Goal: Information Seeking & Learning: Check status

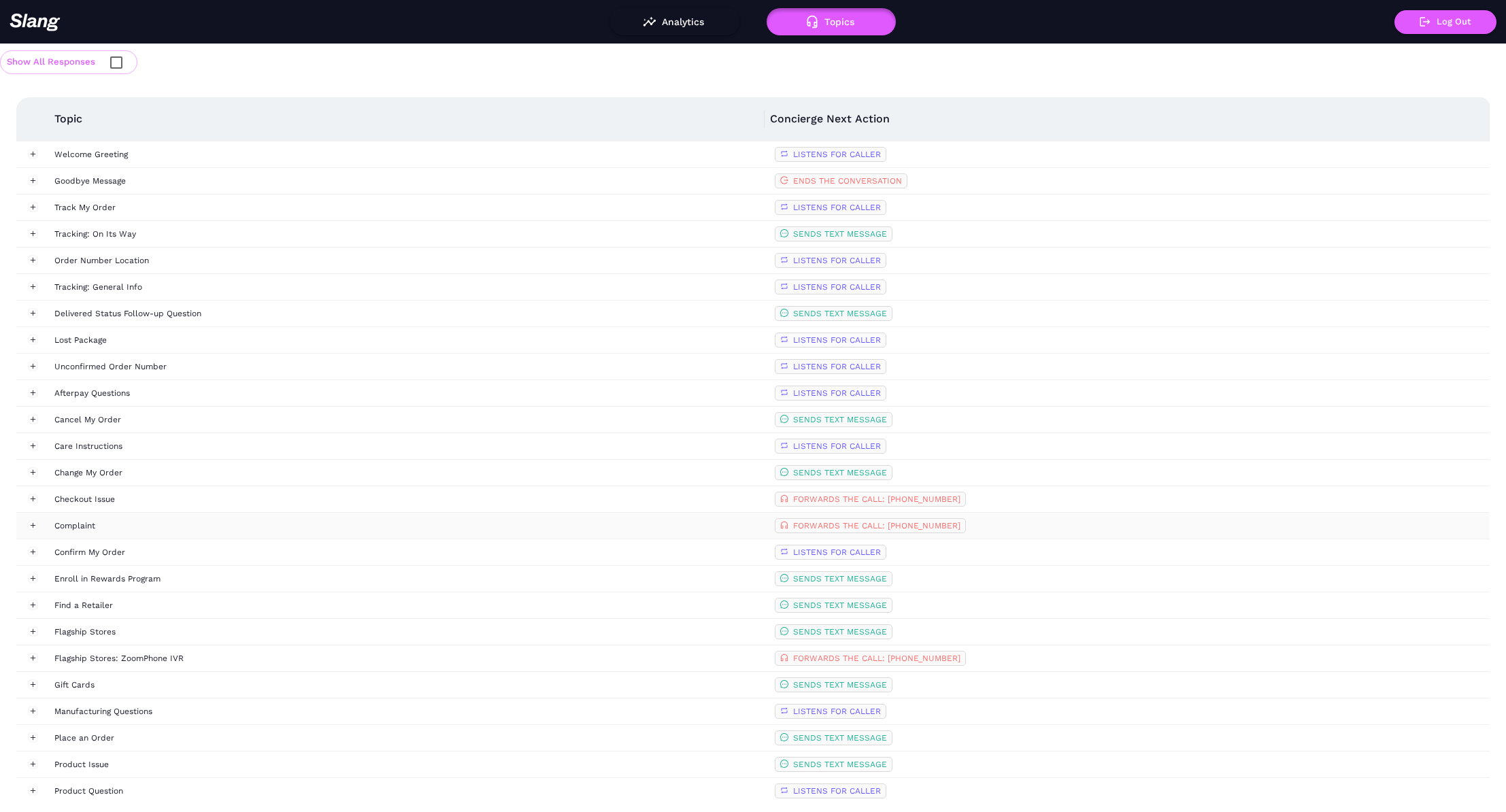
scroll to position [376, 0]
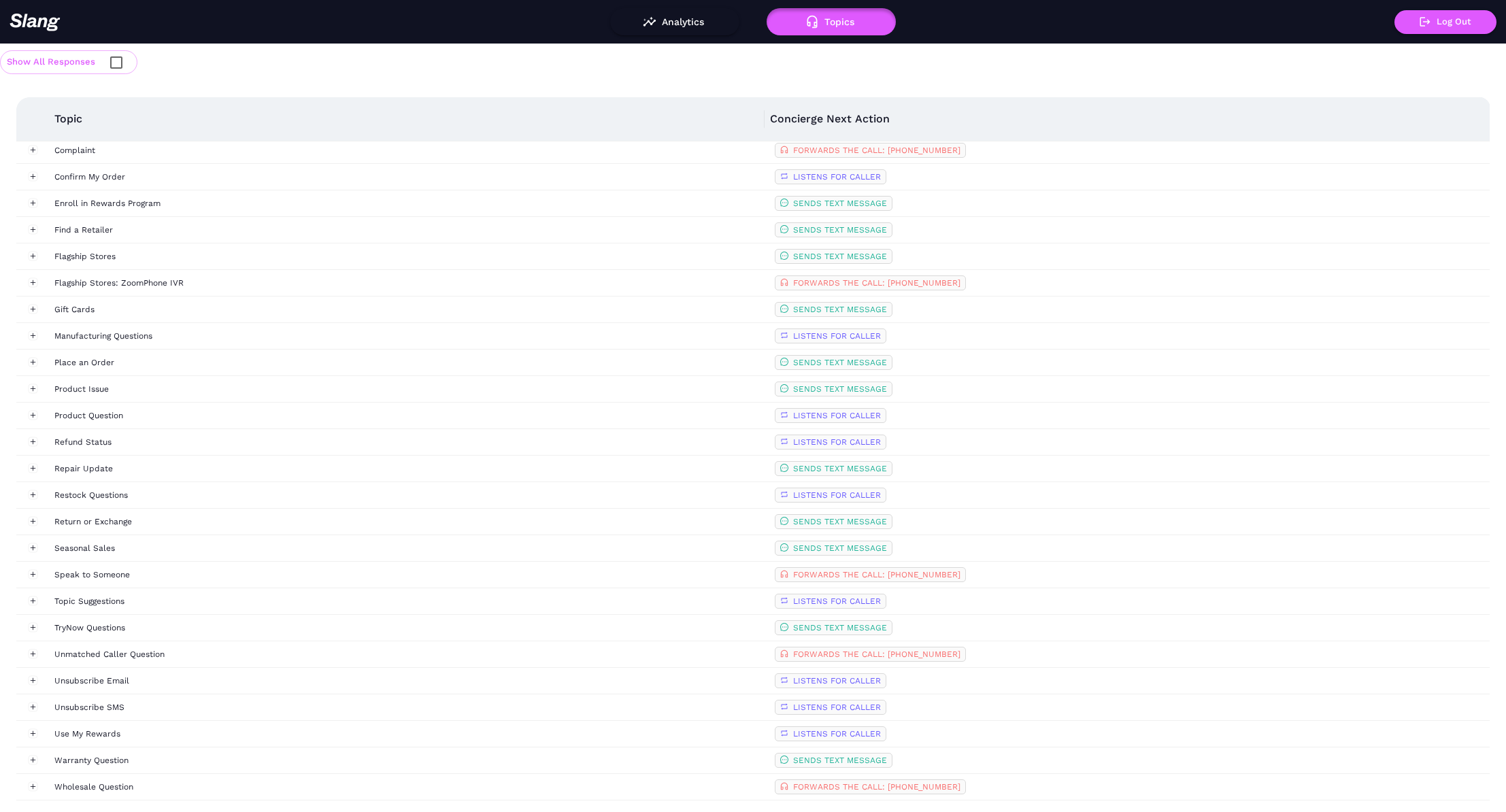
click at [35, 20] on img at bounding box center [35, 22] width 51 height 18
click at [689, 22] on button "Analytics" at bounding box center [675, 22] width 129 height 27
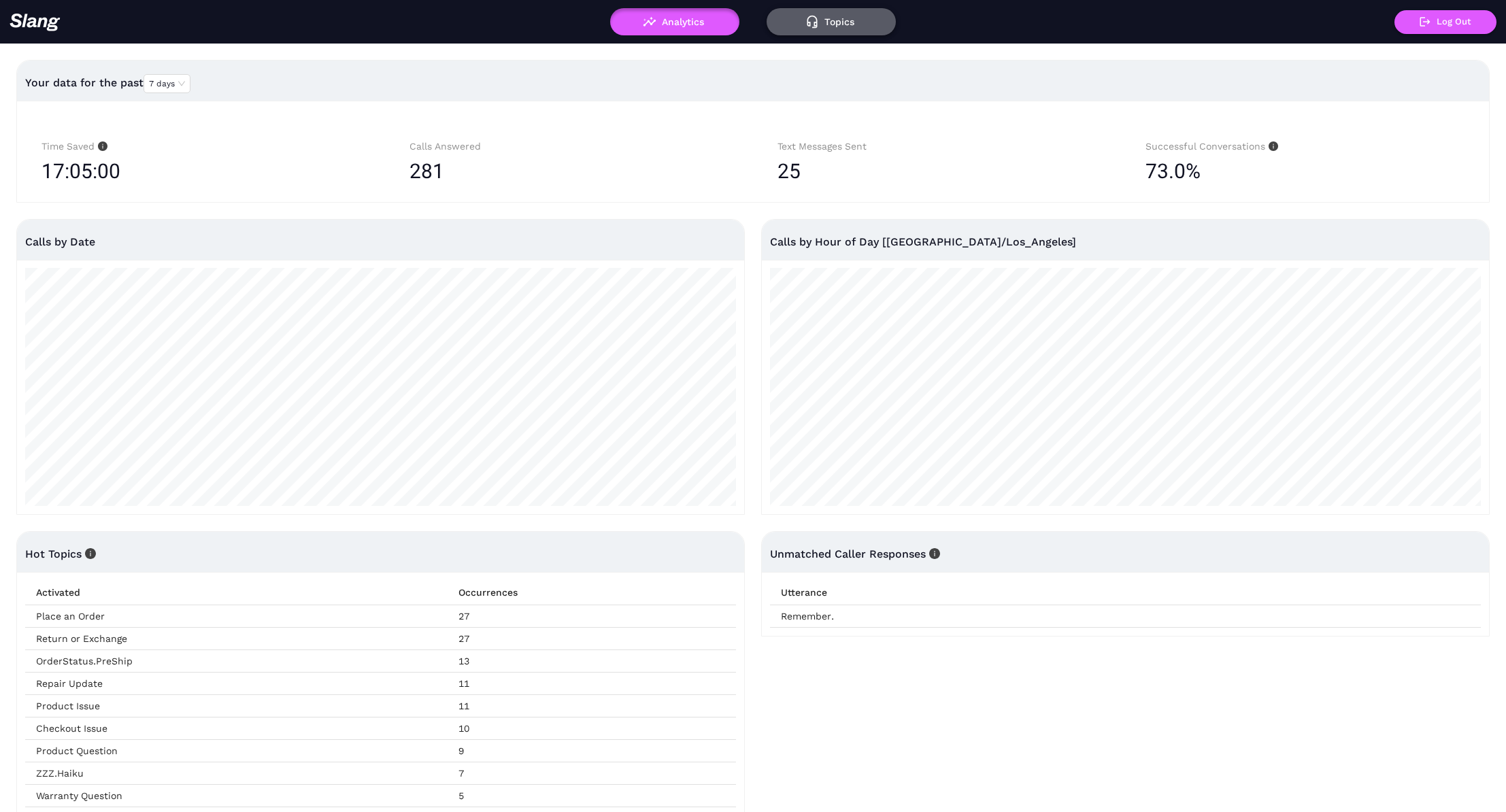
click at [822, 19] on button "Topics" at bounding box center [831, 22] width 129 height 27
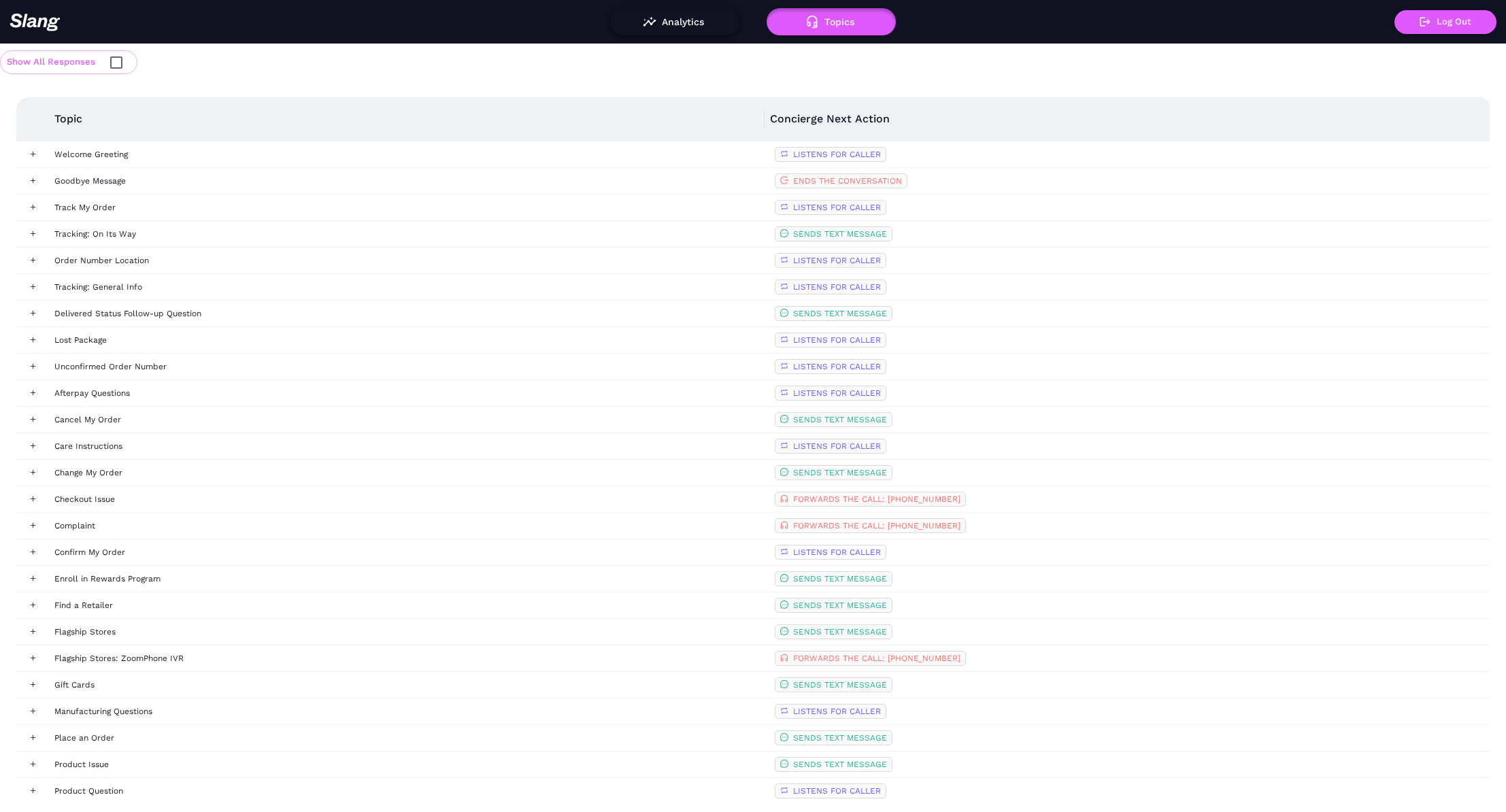
click at [671, 24] on button "Analytics" at bounding box center [675, 22] width 129 height 27
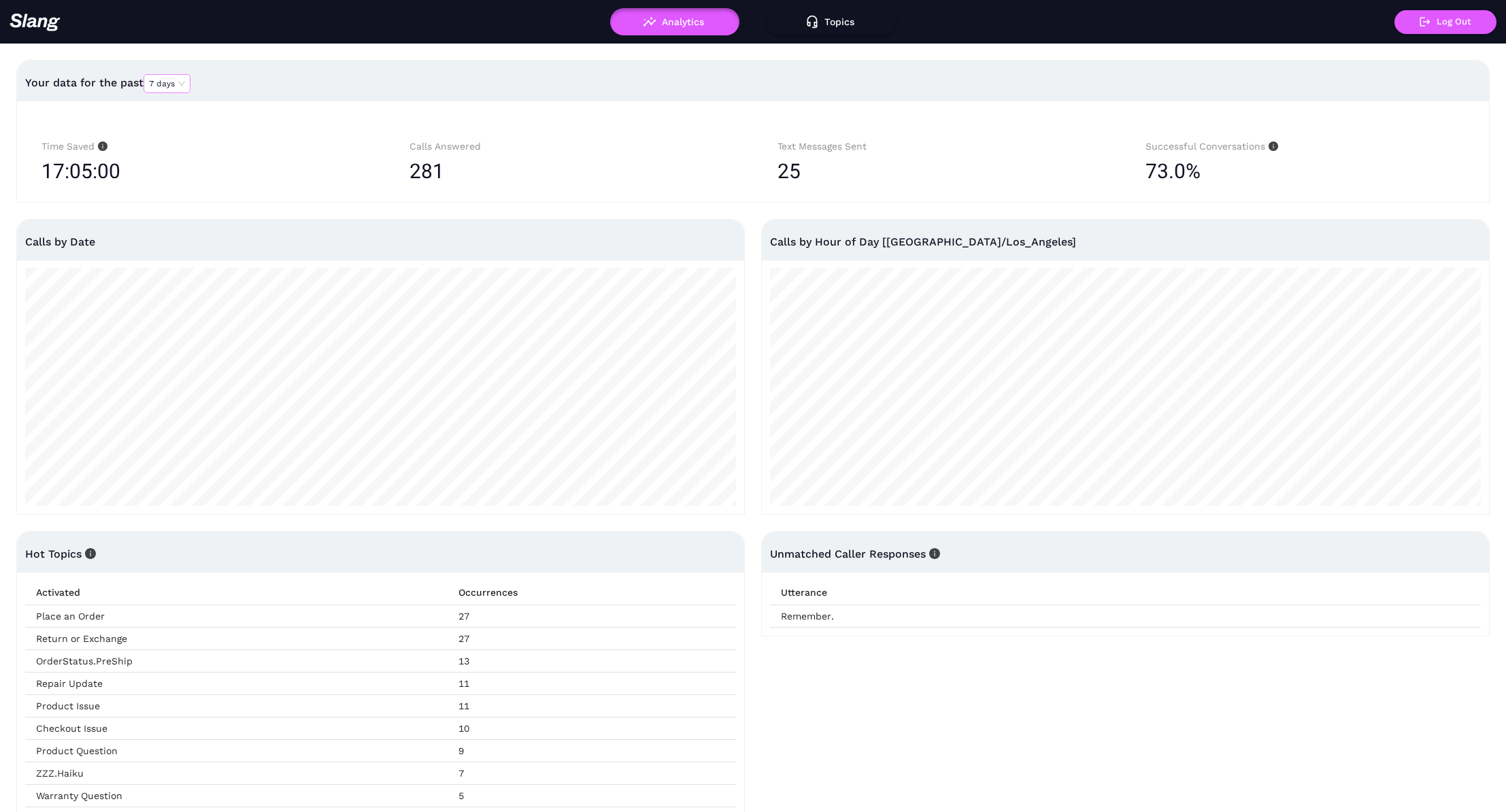
click at [168, 82] on span "7 days" at bounding box center [167, 83] width 36 height 17
click at [174, 164] on div "90 days" at bounding box center [167, 165] width 35 height 13
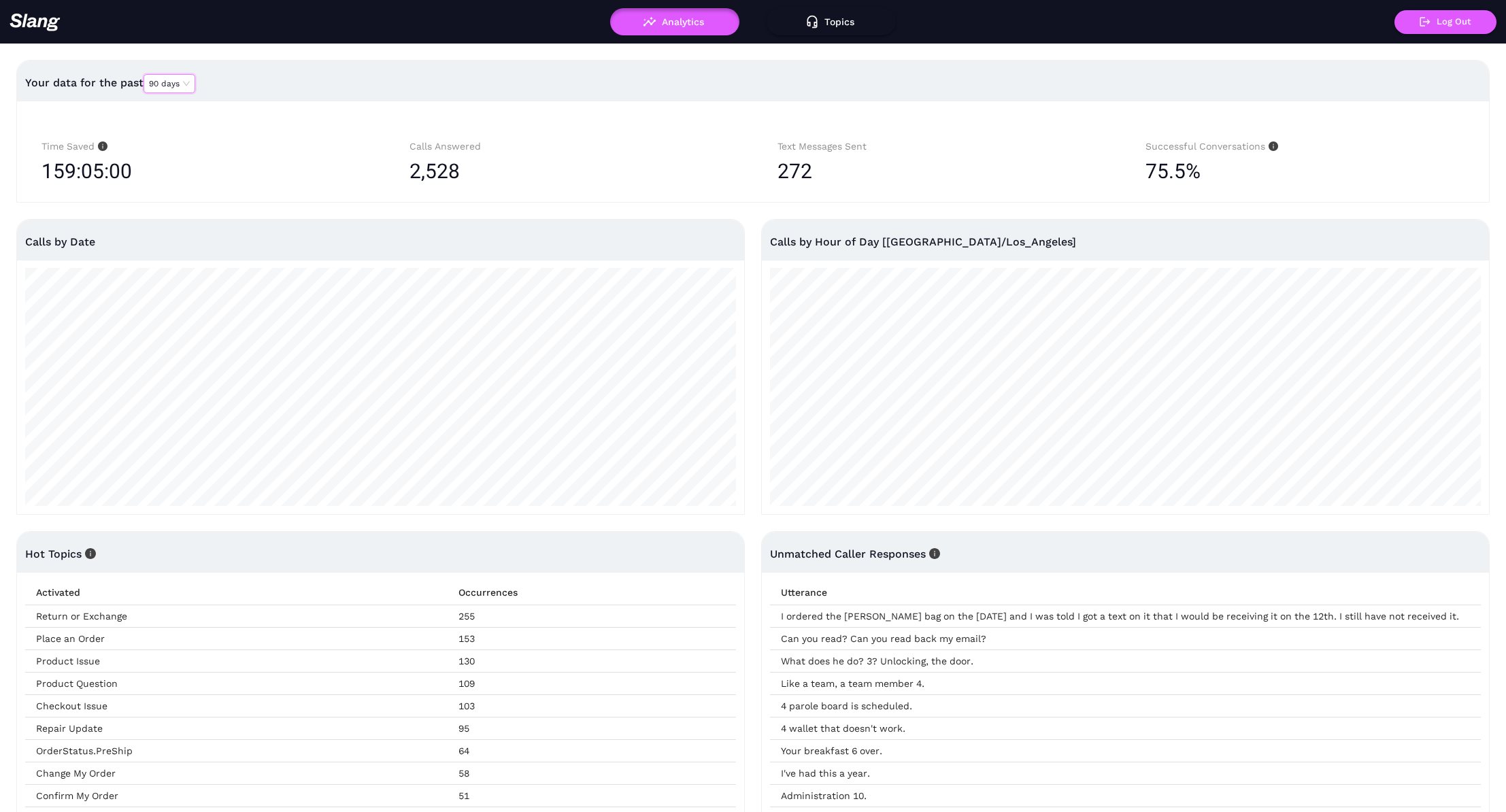
click at [182, 81] on span "90 days" at bounding box center [169, 83] width 41 height 17
click at [184, 108] on div "7 days" at bounding box center [170, 108] width 40 height 13
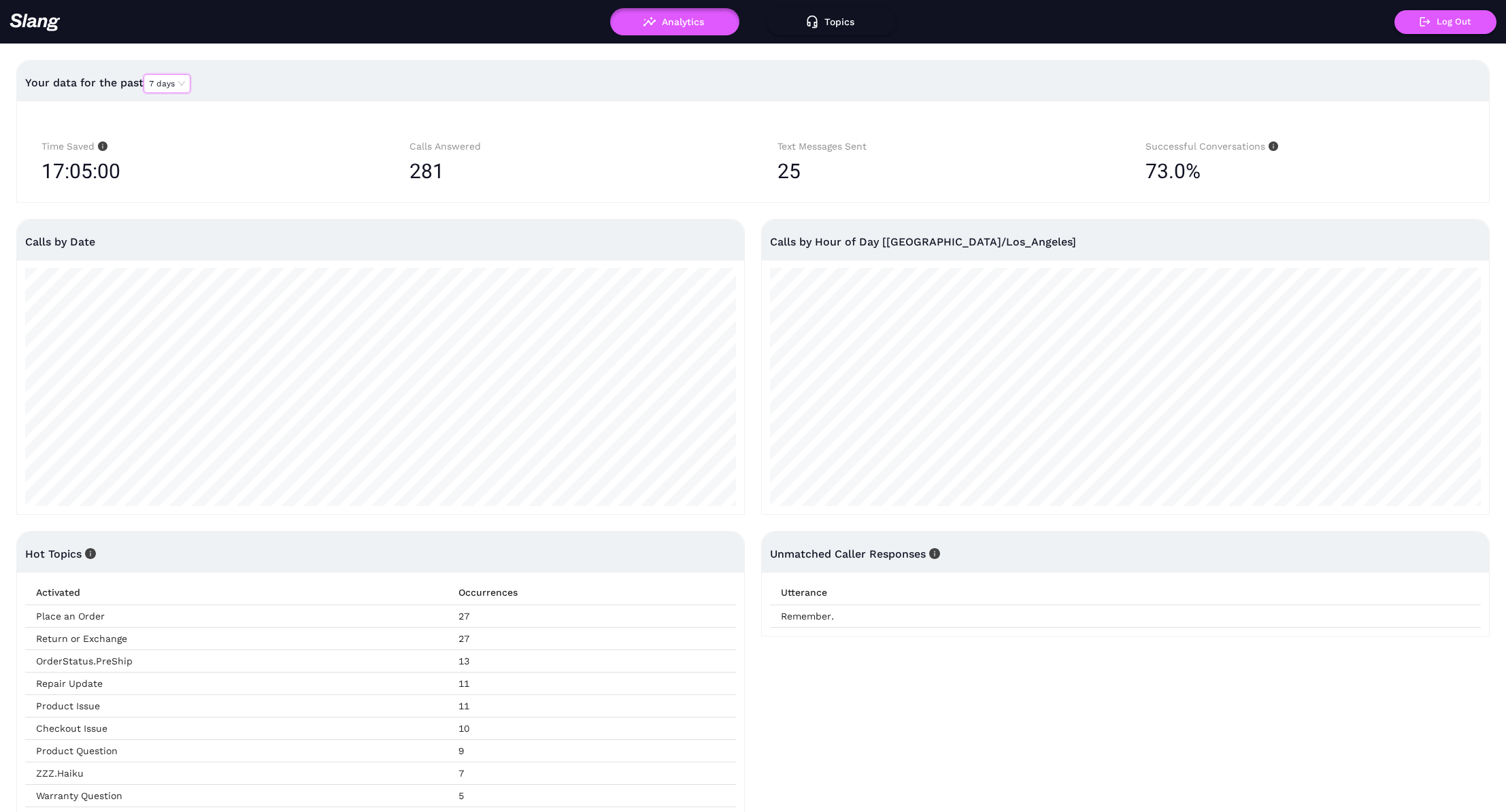
click at [35, 20] on img at bounding box center [35, 22] width 51 height 18
